Goal: Navigation & Orientation: Find specific page/section

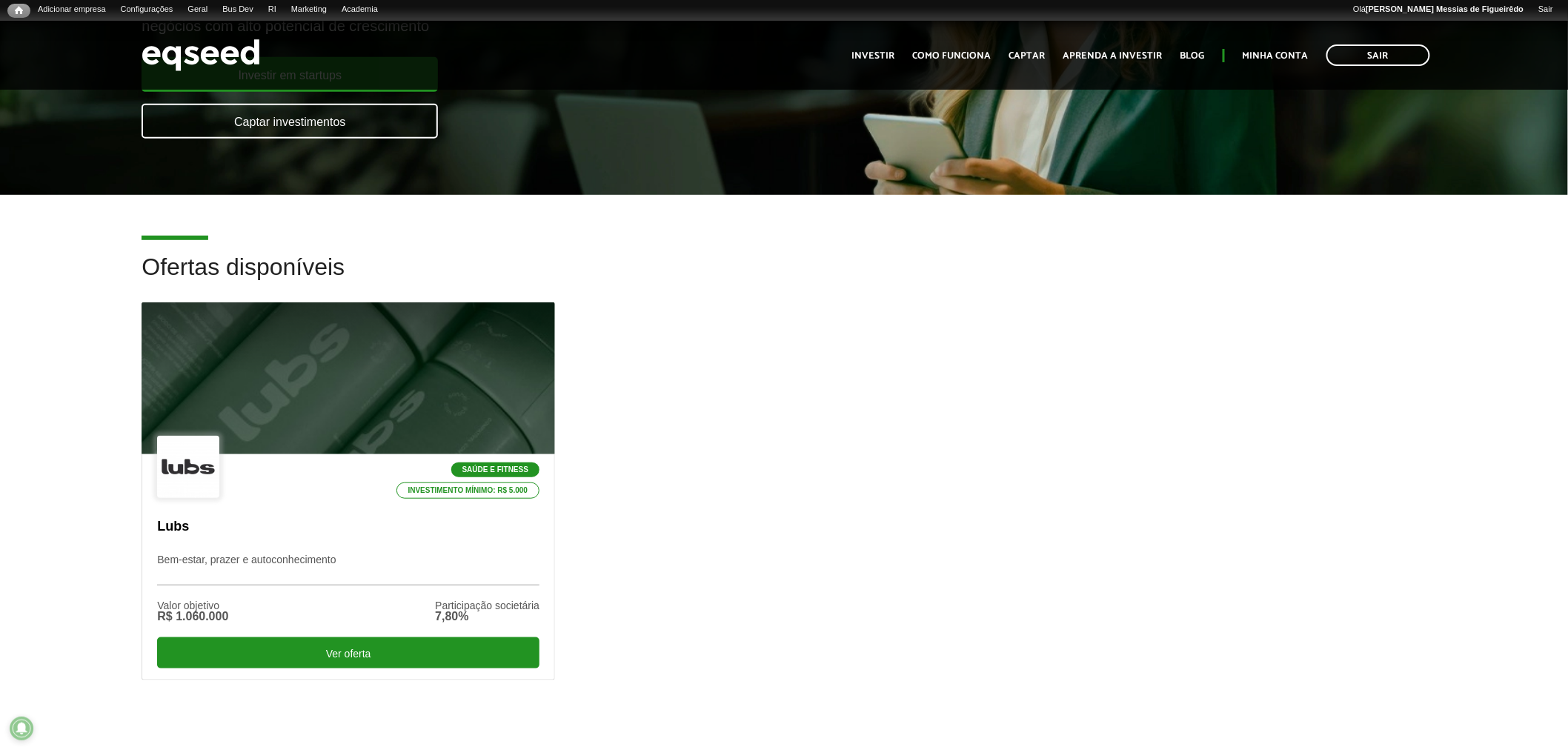
scroll to position [247, 0]
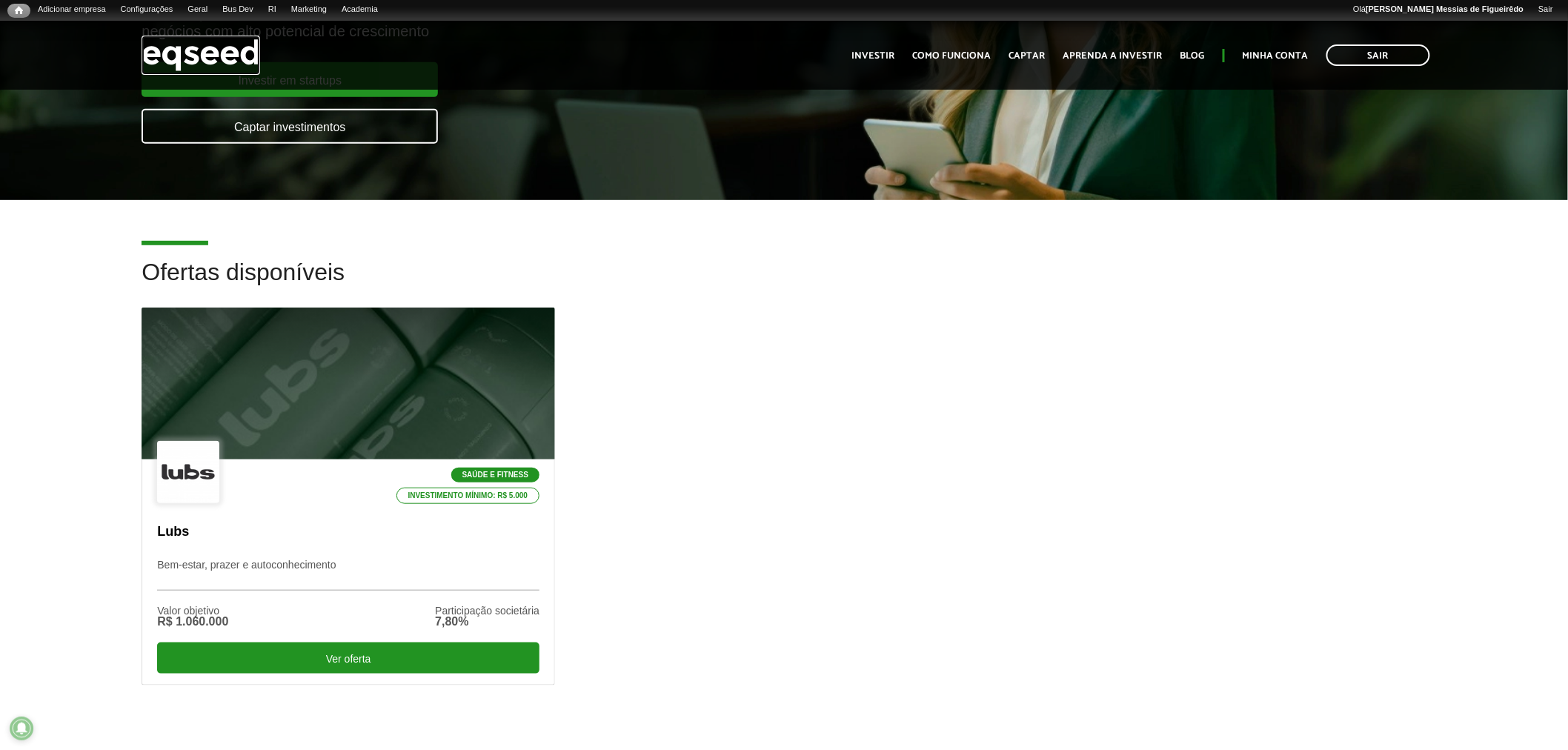
click at [205, 60] on img at bounding box center [200, 54] width 119 height 39
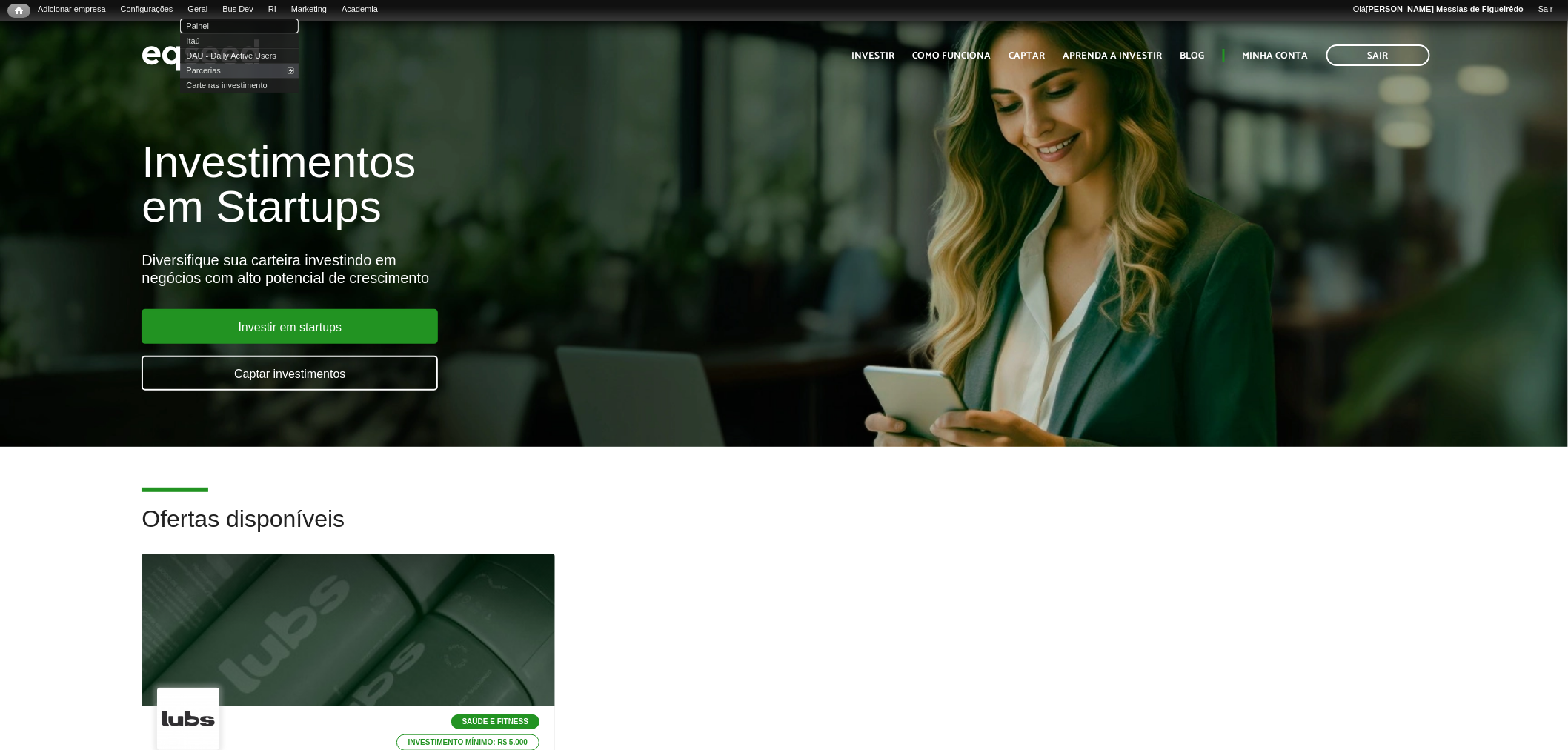
click at [204, 23] on link "Painel" at bounding box center [239, 25] width 119 height 15
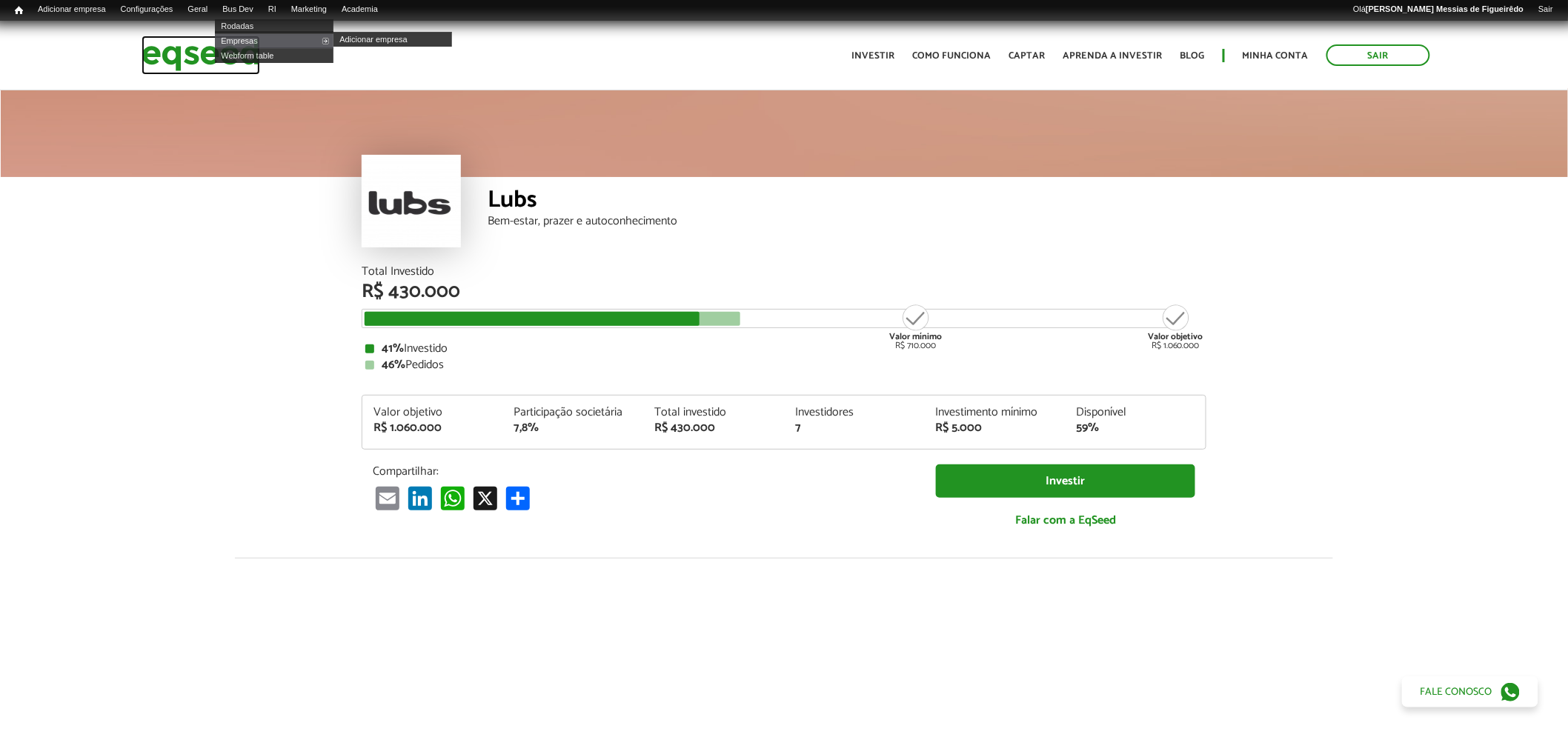
click at [197, 52] on img at bounding box center [200, 54] width 119 height 39
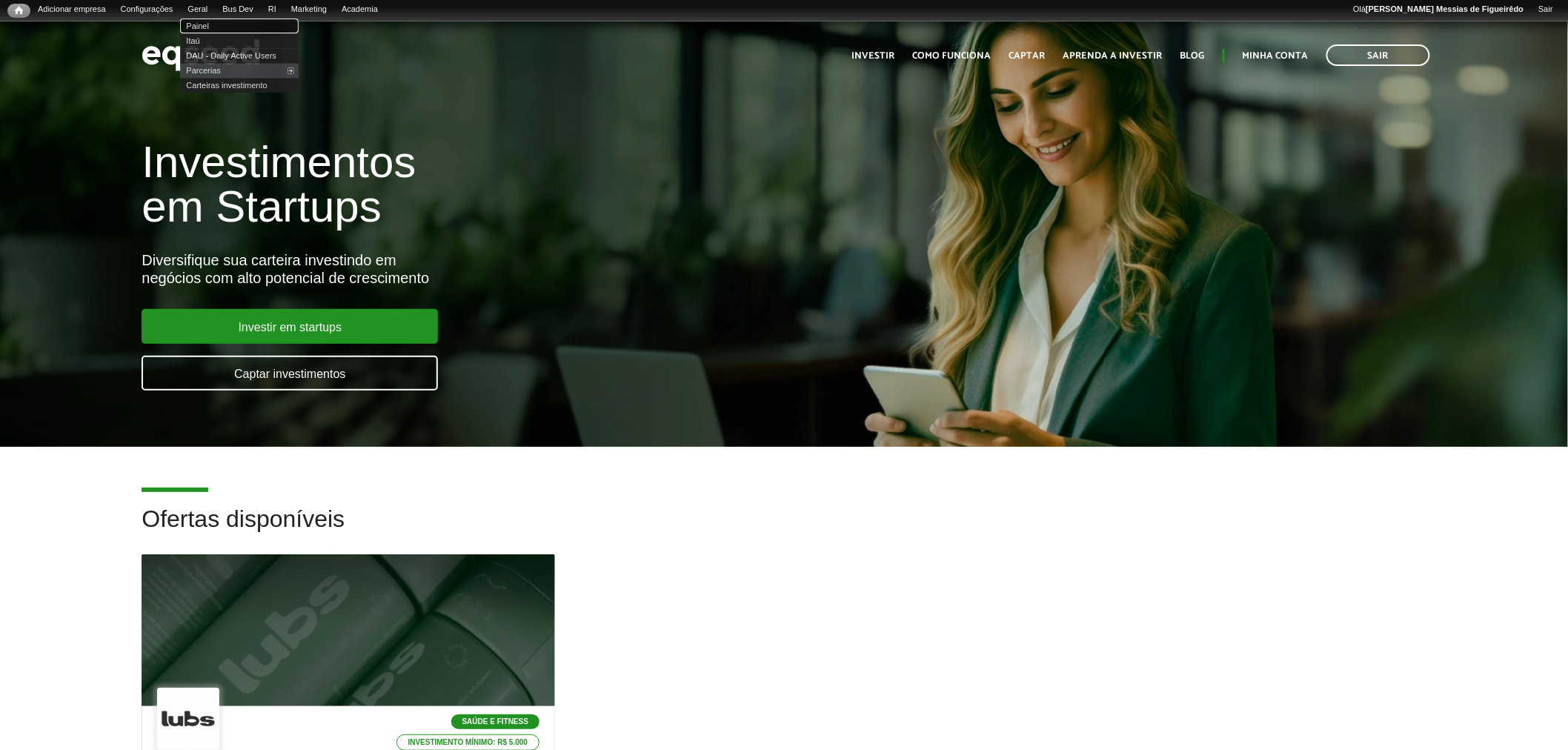
click at [215, 22] on link "Painel" at bounding box center [239, 25] width 119 height 15
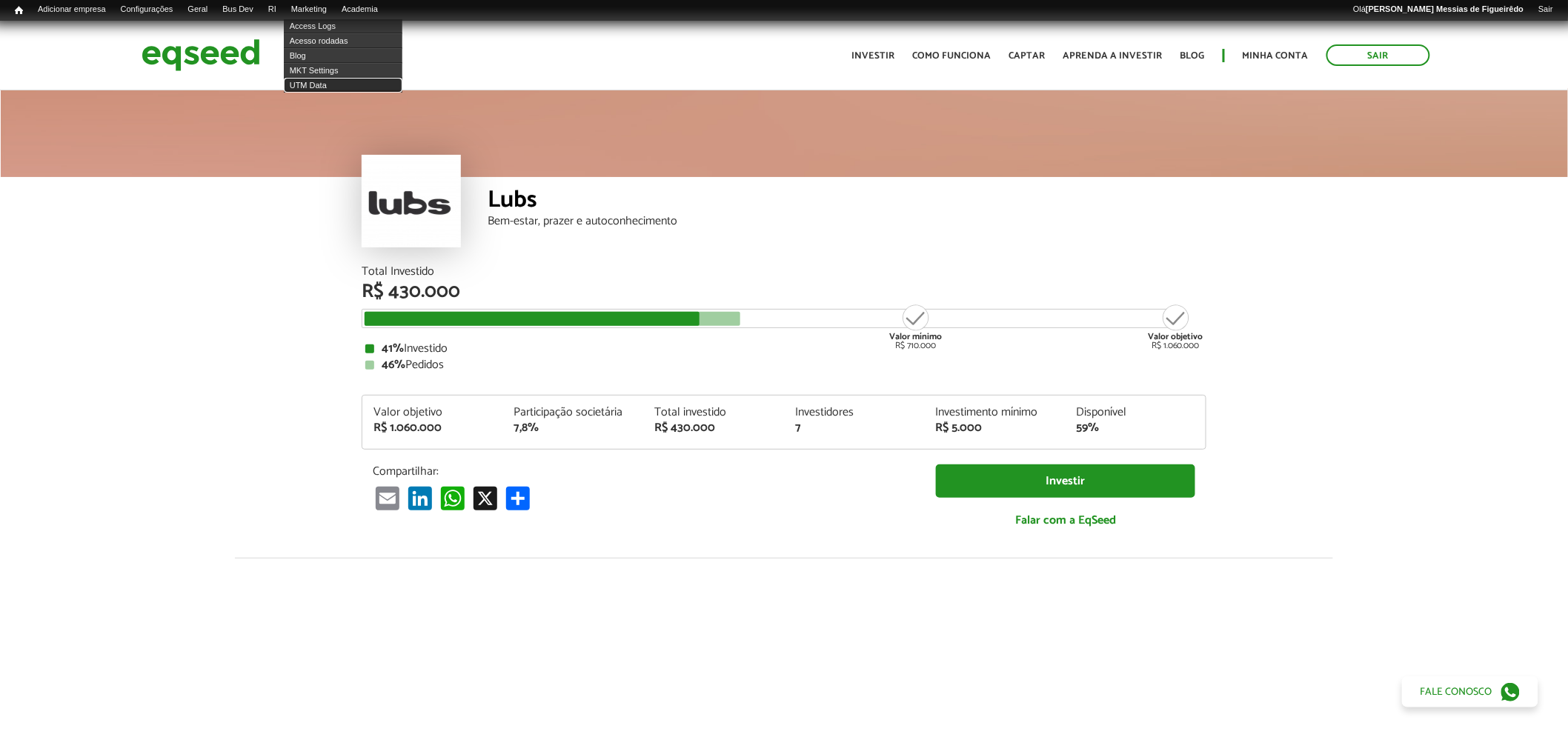
click at [320, 86] on link "UTM Data" at bounding box center [343, 85] width 119 height 15
